Goal: Complete application form

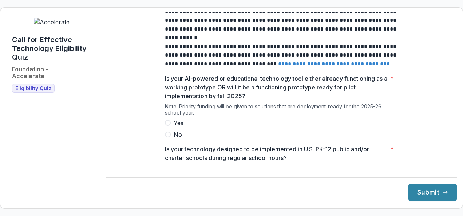
scroll to position [57, 0]
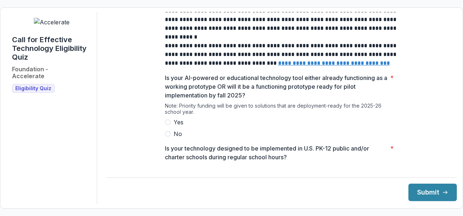
click at [170, 127] on label "Yes" at bounding box center [281, 122] width 233 height 9
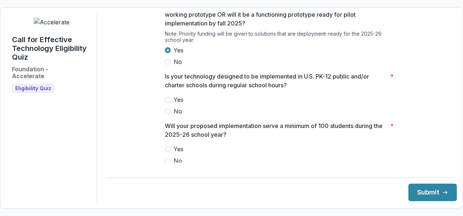
scroll to position [129, 0]
click at [169, 104] on label "Yes" at bounding box center [281, 99] width 233 height 9
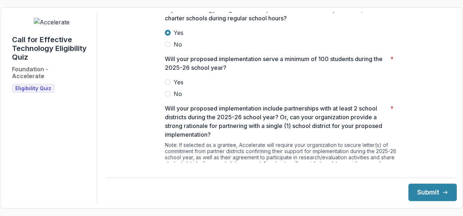
scroll to position [196, 0]
click at [165, 85] on span at bounding box center [168, 82] width 6 height 6
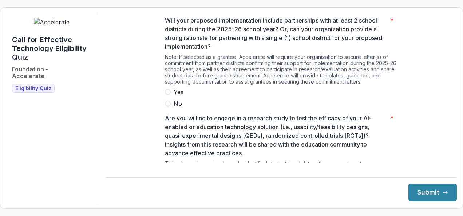
scroll to position [285, 0]
click at [180, 96] on span "Yes" at bounding box center [179, 91] width 10 height 9
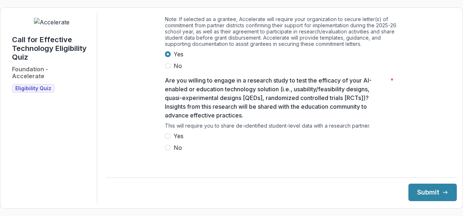
click at [170, 139] on label "Yes" at bounding box center [281, 136] width 233 height 9
click at [416, 195] on button "Submit" at bounding box center [433, 192] width 48 height 17
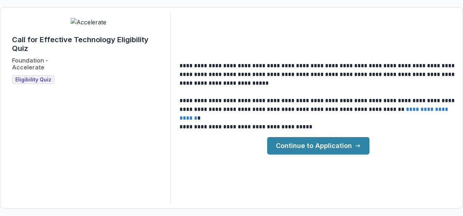
click at [344, 155] on div "**********" at bounding box center [231, 108] width 451 height 192
click at [339, 152] on link "Continue to Application" at bounding box center [318, 145] width 102 height 17
